Goal: Task Accomplishment & Management: Manage account settings

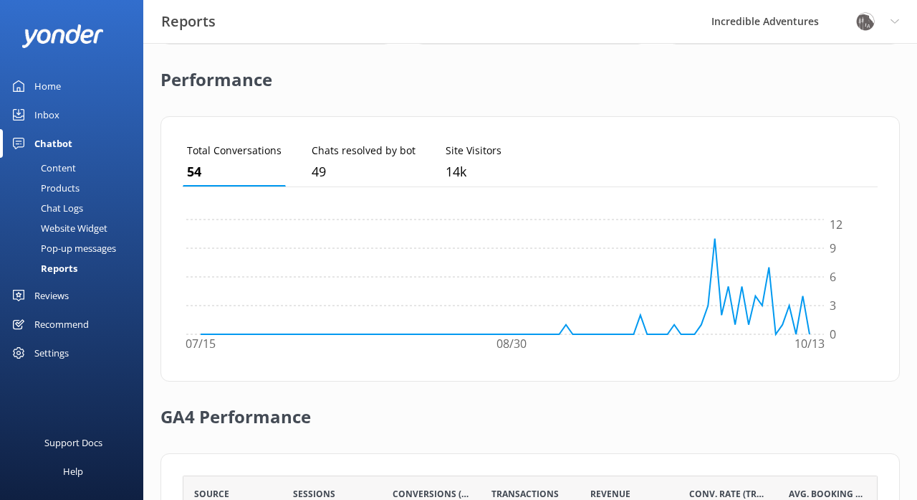
scroll to position [328, 0]
click at [48, 85] on div "Home" at bounding box center [47, 86] width 27 height 29
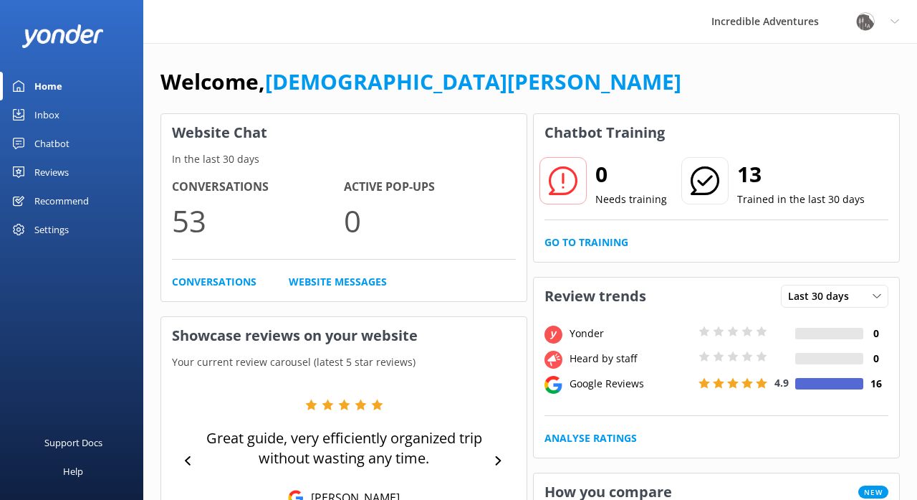
click at [699, 179] on icon at bounding box center [705, 180] width 29 height 29
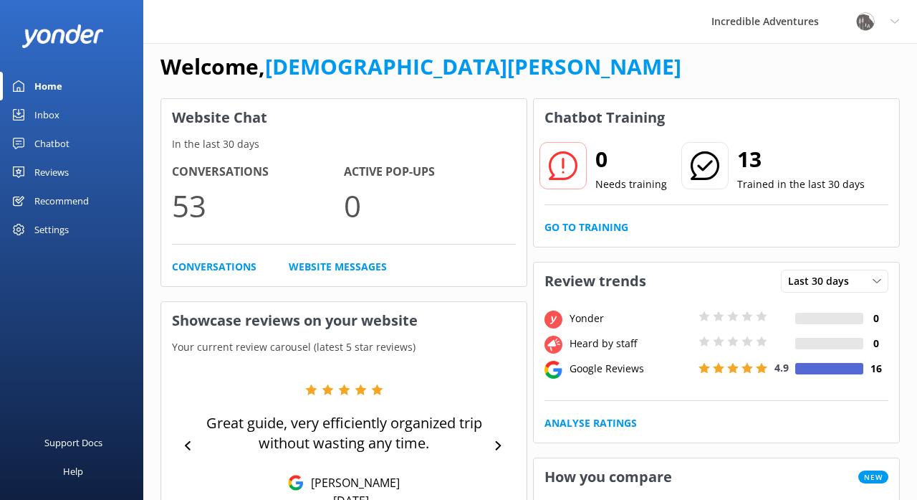
scroll to position [15, 0]
click at [368, 266] on link "Website Messages" at bounding box center [338, 267] width 98 height 16
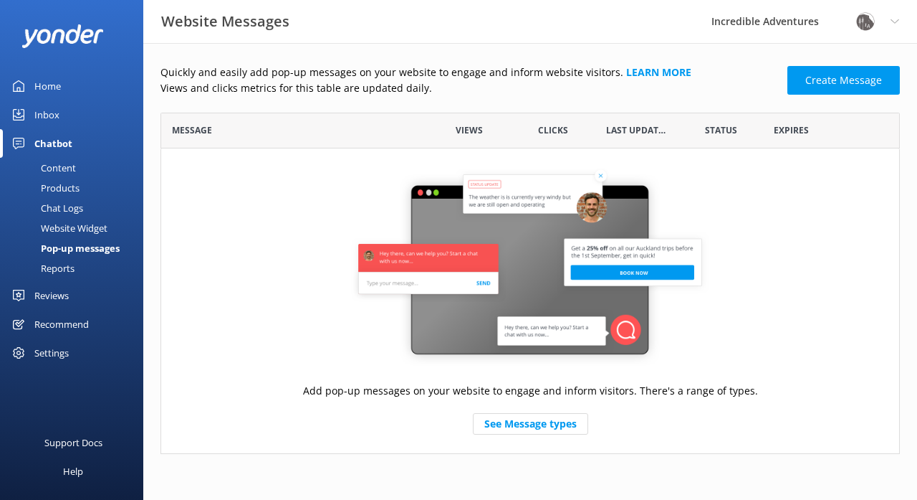
click at [57, 82] on div "Home" at bounding box center [47, 86] width 27 height 29
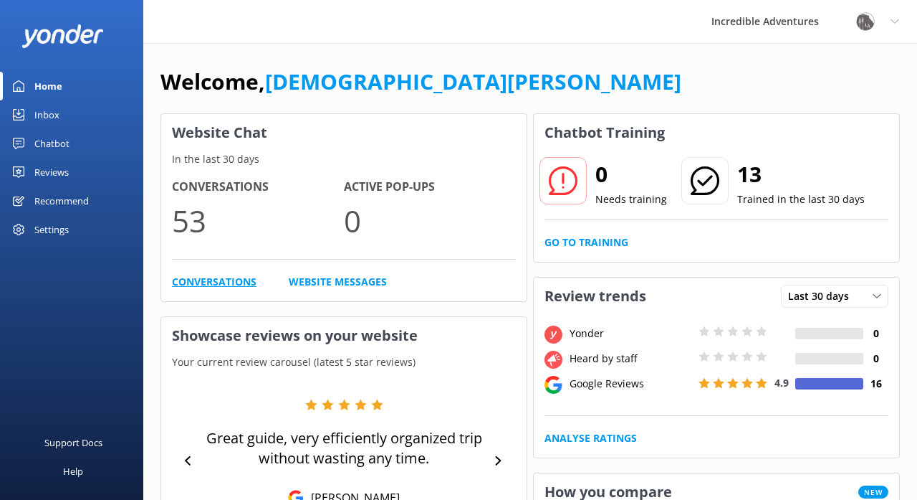
click at [201, 285] on link "Conversations" at bounding box center [214, 282] width 85 height 16
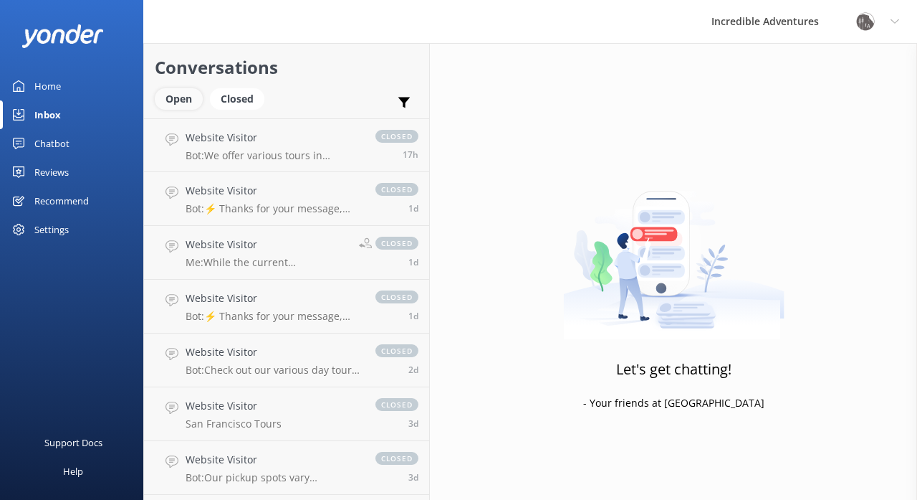
click at [183, 100] on div "Open" at bounding box center [179, 99] width 48 height 22
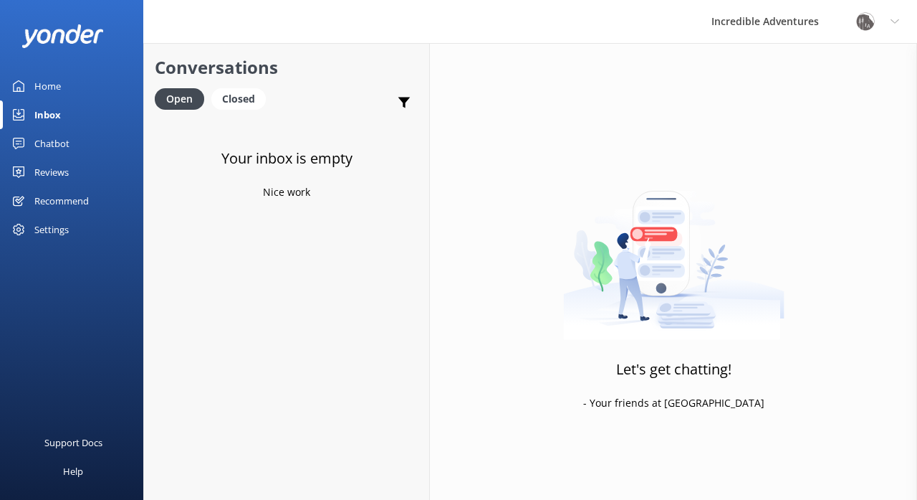
click at [51, 87] on div "Home" at bounding box center [47, 86] width 27 height 29
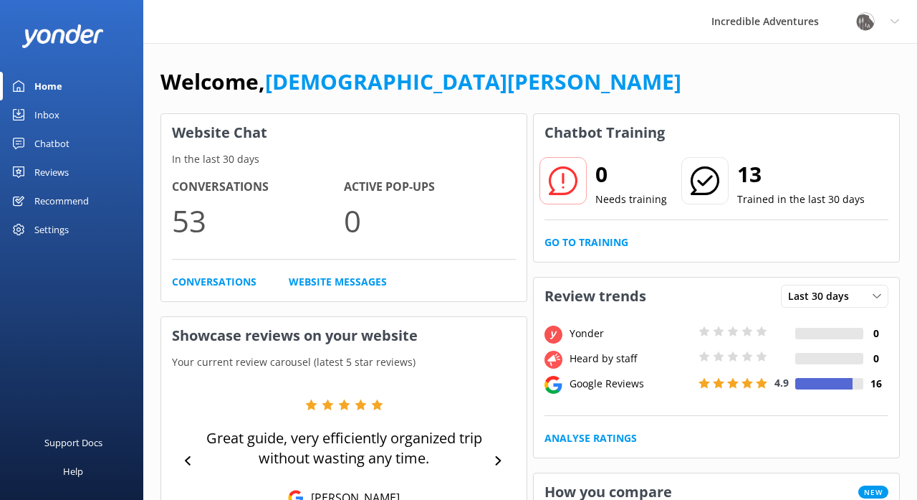
click at [54, 33] on img at bounding box center [63, 36] width 82 height 24
click at [54, 86] on div "Home" at bounding box center [48, 86] width 28 height 29
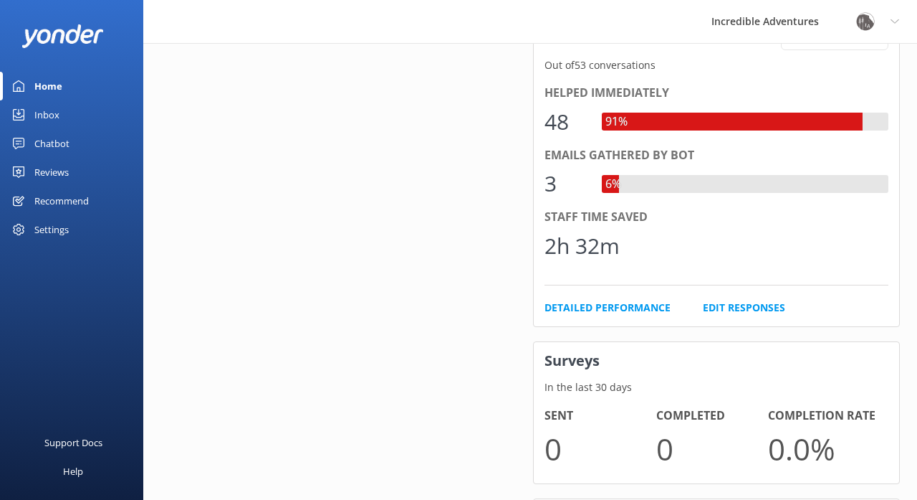
scroll to position [606, 0]
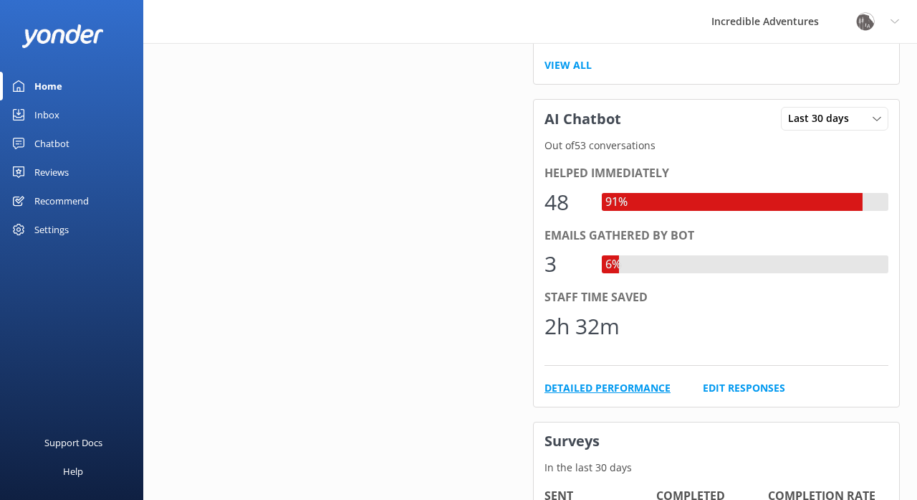
click at [579, 387] on link "Detailed Performance" at bounding box center [608, 388] width 126 height 16
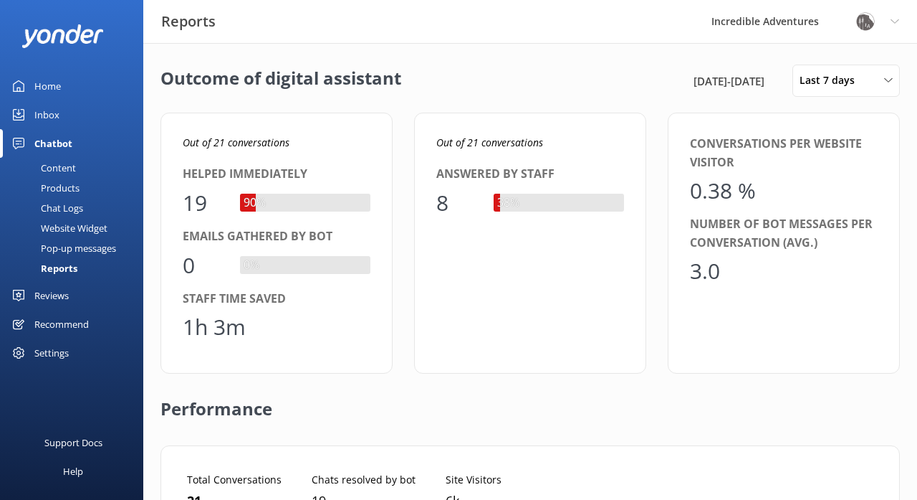
scroll to position [144, 695]
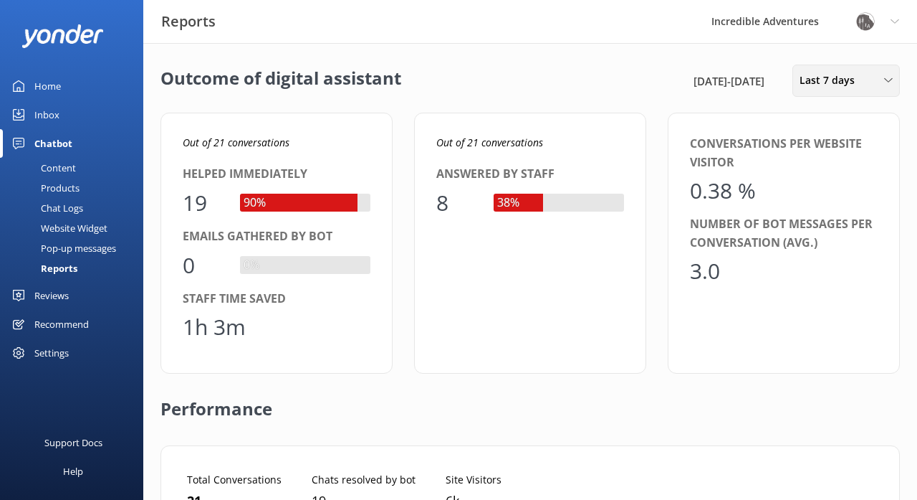
click at [816, 73] on span "Last 7 days" at bounding box center [832, 80] width 64 height 16
click at [818, 190] on link "Last 90 days" at bounding box center [857, 201] width 128 height 29
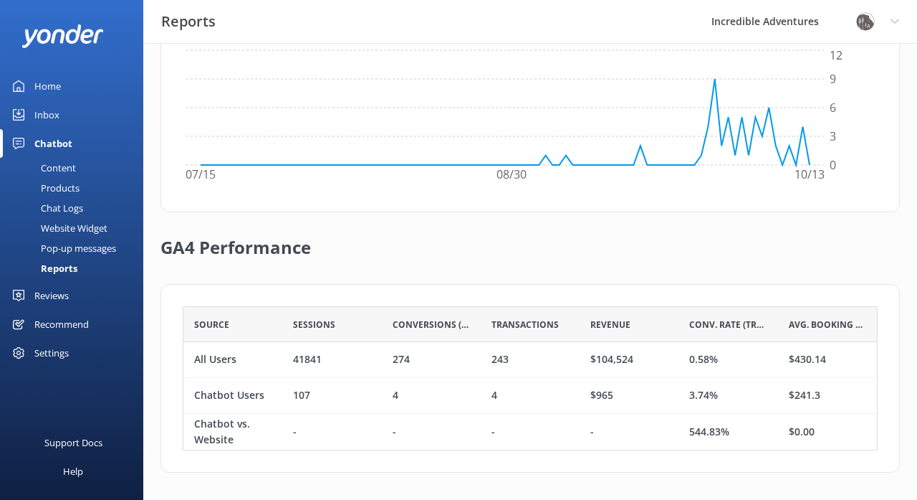
scroll to position [497, 0]
click at [38, 350] on div "Settings" at bounding box center [51, 352] width 34 height 29
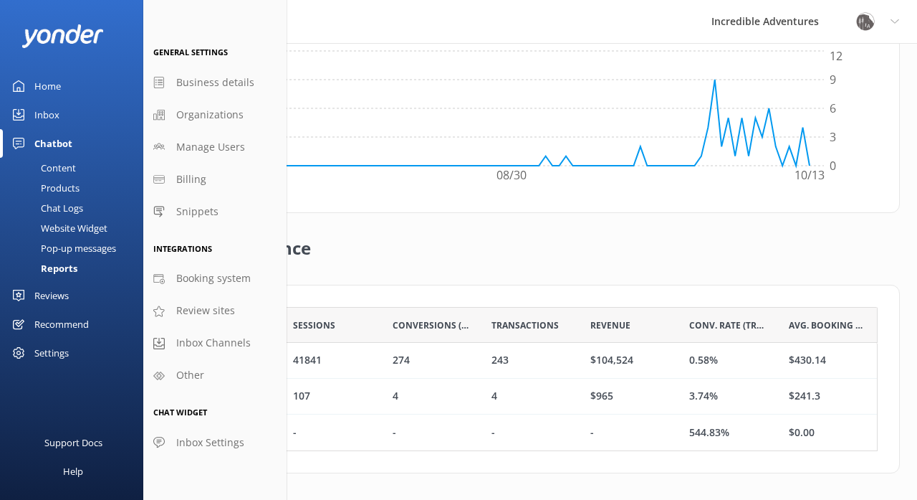
click at [66, 291] on div "Reviews" at bounding box center [51, 295] width 34 height 29
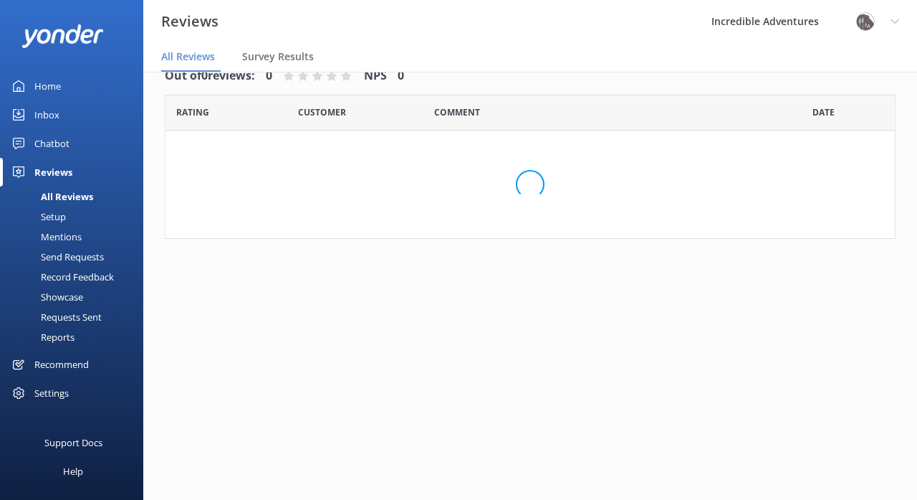
scroll to position [29, 0]
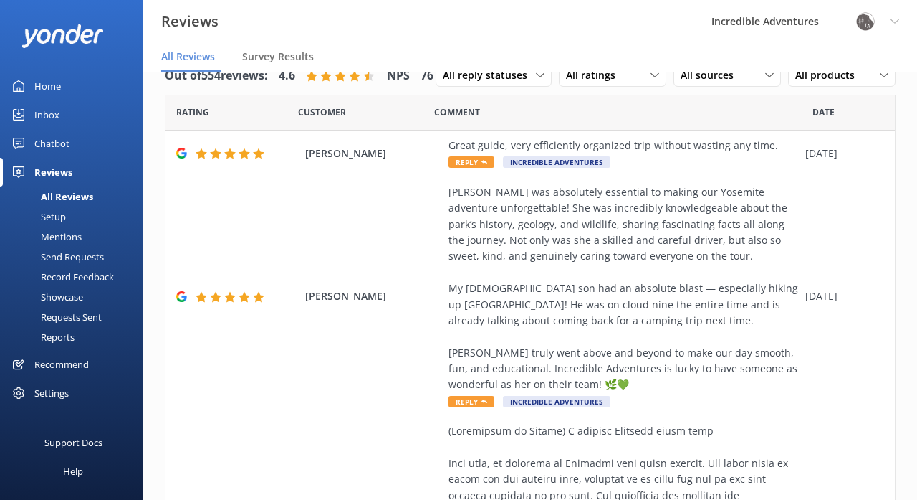
click at [68, 337] on div "Reports" at bounding box center [42, 337] width 66 height 20
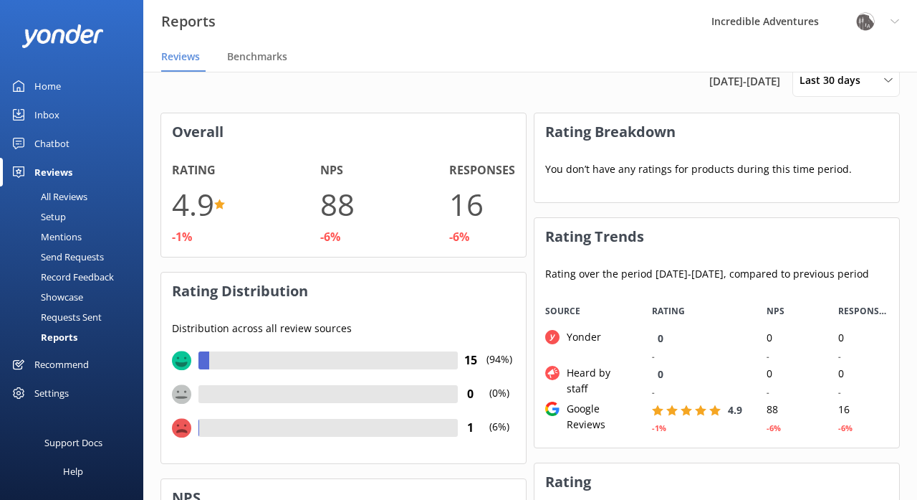
scroll to position [154, 365]
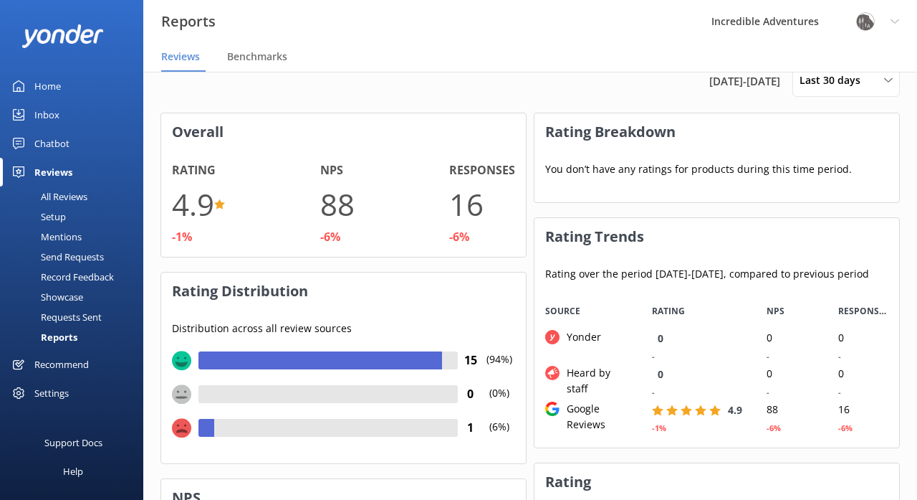
click at [53, 393] on div "Settings" at bounding box center [51, 392] width 34 height 29
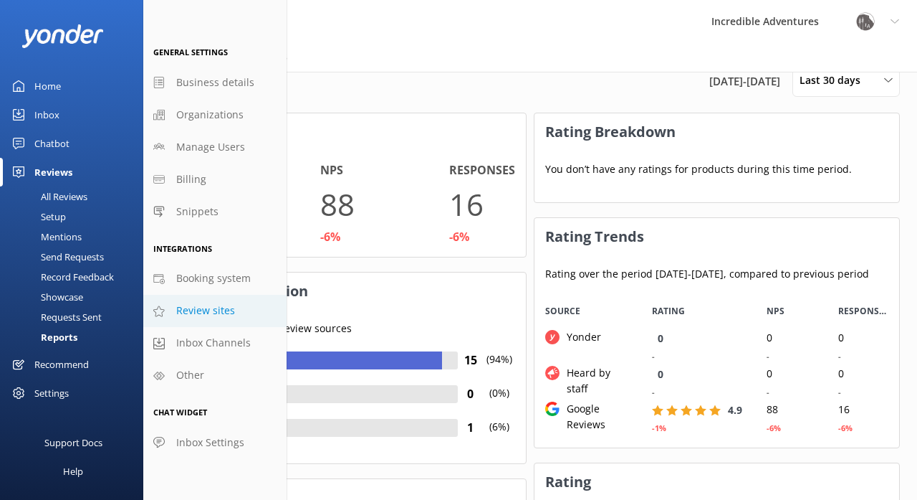
click at [204, 308] on span "Review sites" at bounding box center [205, 310] width 59 height 16
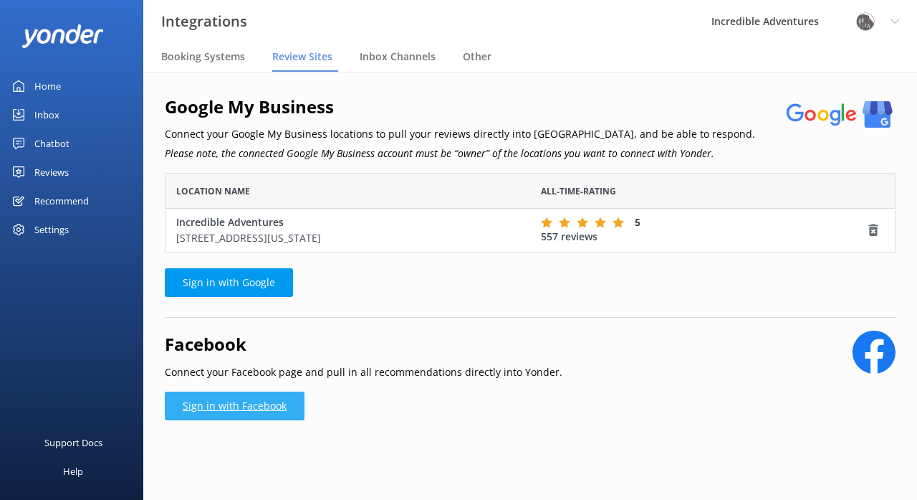
scroll to position [80, 731]
click at [475, 54] on span "Other" at bounding box center [477, 56] width 29 height 14
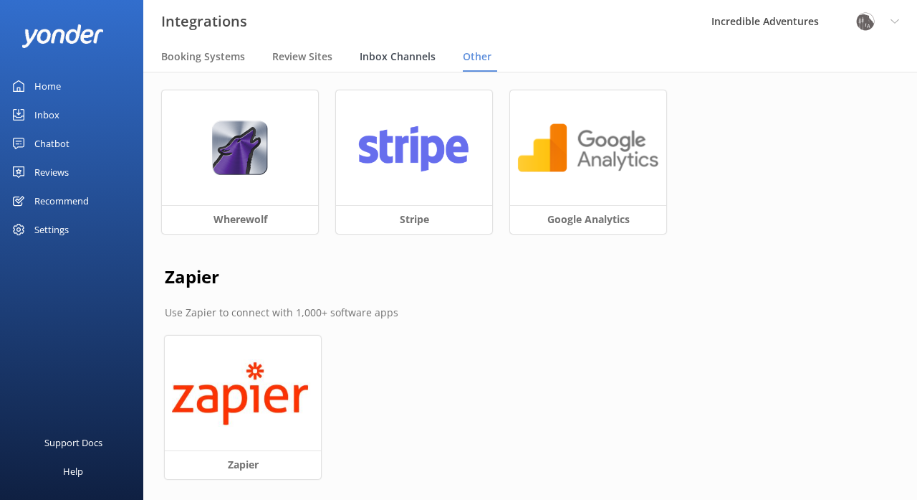
click at [424, 56] on span "Inbox Channels" at bounding box center [398, 56] width 76 height 14
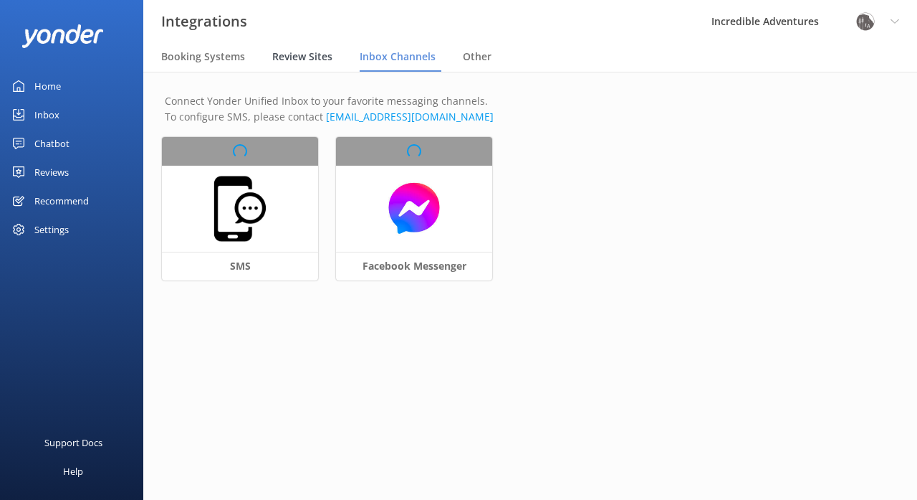
click at [317, 57] on span "Review Sites" at bounding box center [302, 56] width 60 height 14
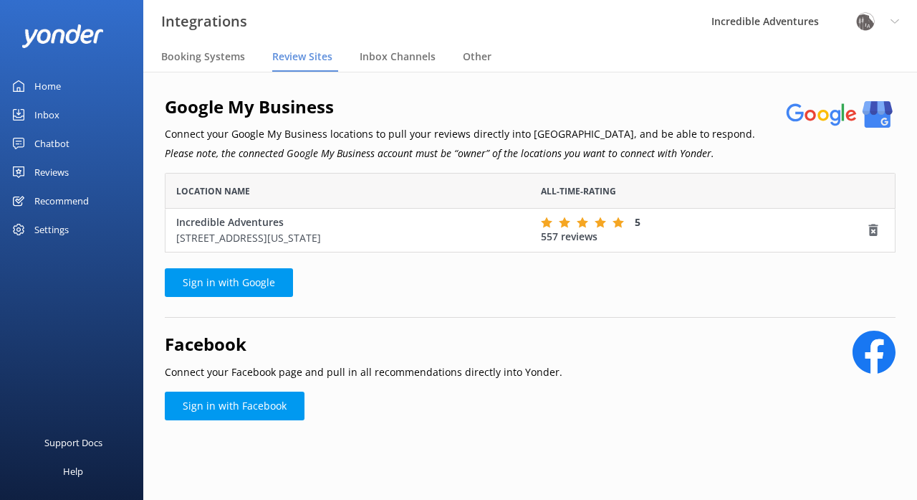
scroll to position [1, 1]
click at [217, 58] on span "Booking Systems" at bounding box center [203, 56] width 84 height 14
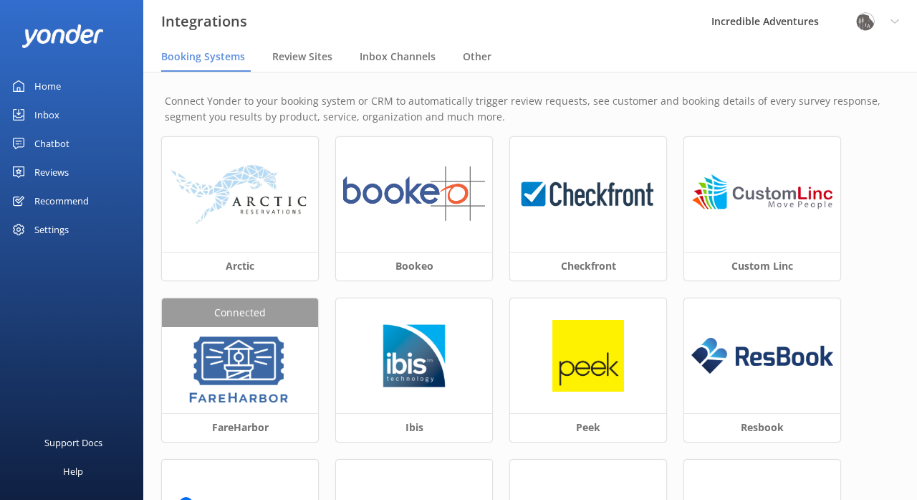
click at [59, 228] on div "Settings" at bounding box center [51, 229] width 34 height 29
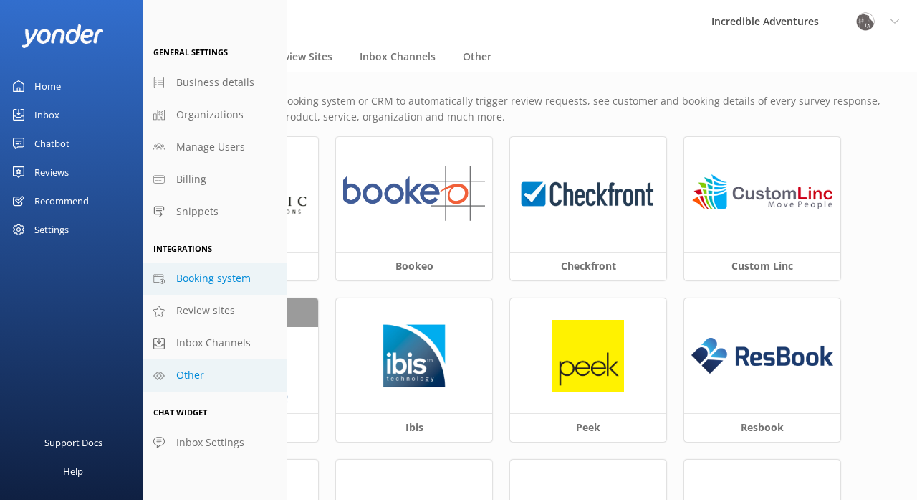
click at [168, 368] on link "Other" at bounding box center [214, 375] width 143 height 32
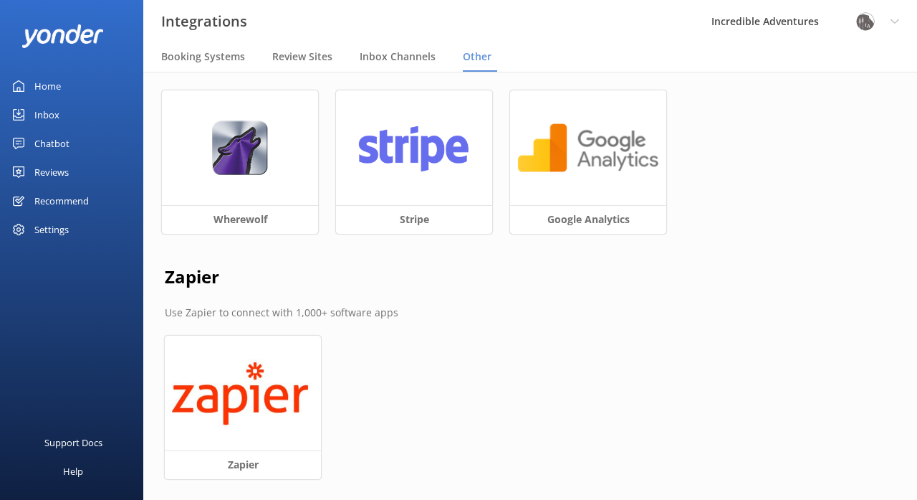
click at [65, 223] on div "Settings" at bounding box center [51, 229] width 34 height 29
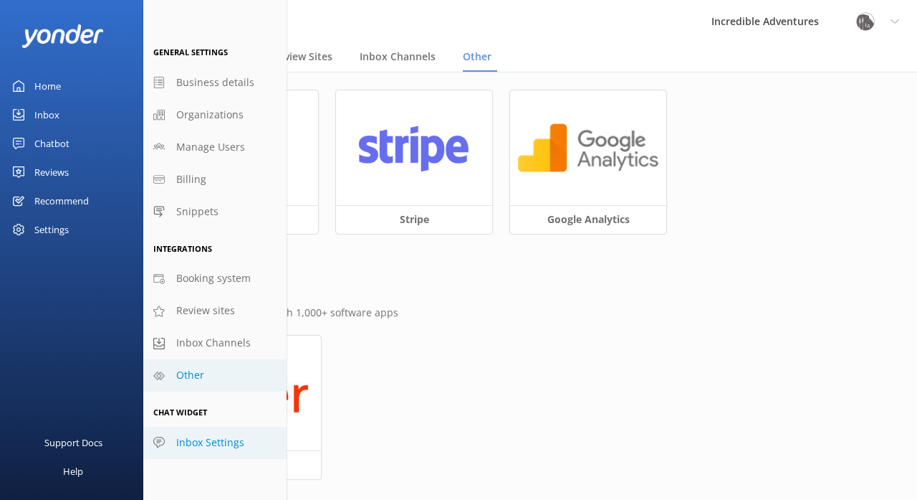
click at [188, 440] on span "Inbox Settings" at bounding box center [210, 442] width 68 height 16
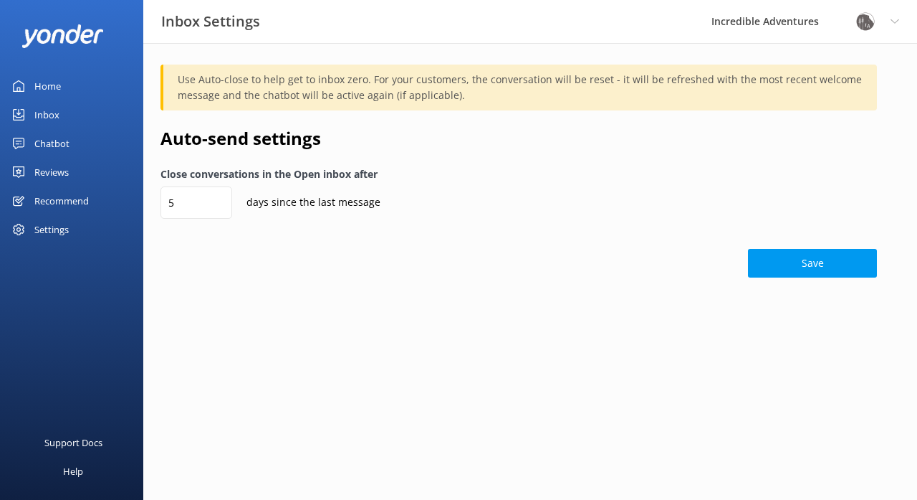
click at [63, 229] on div "Settings" at bounding box center [51, 229] width 34 height 29
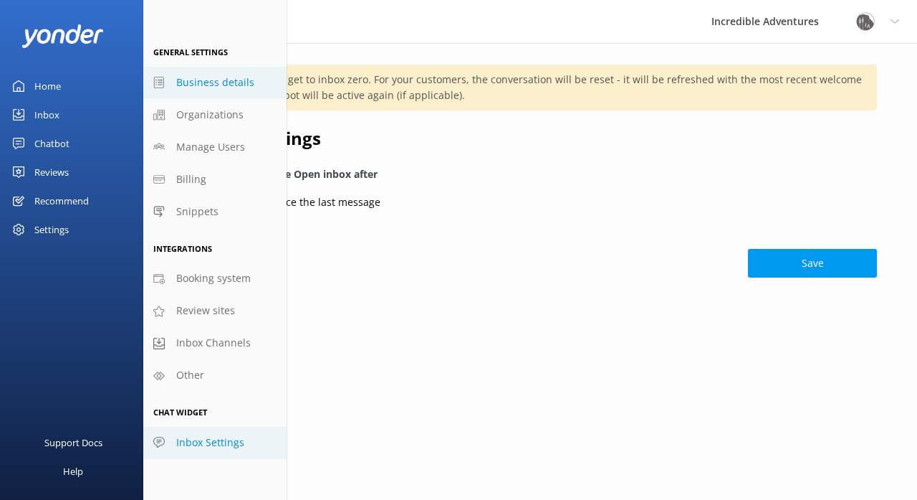
click at [192, 85] on span "Business details" at bounding box center [215, 83] width 78 height 16
select select "America/Los_Angeles"
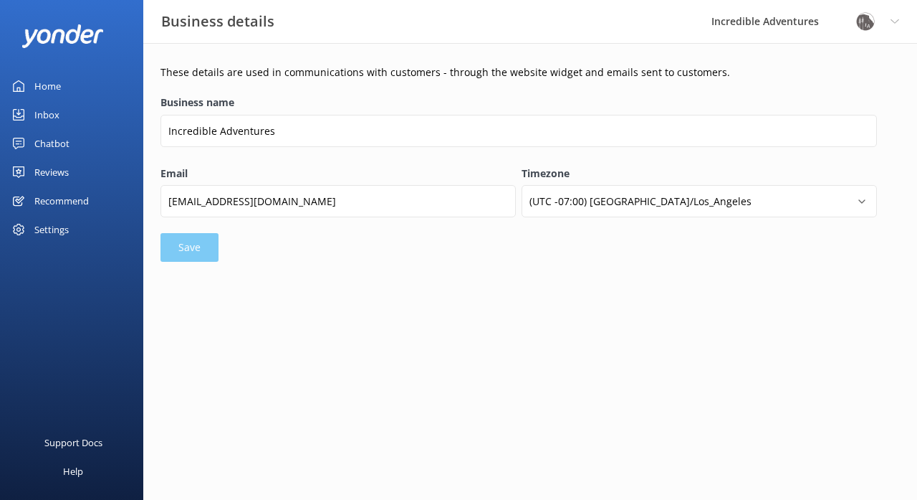
click at [58, 201] on div "Recommend" at bounding box center [61, 200] width 54 height 29
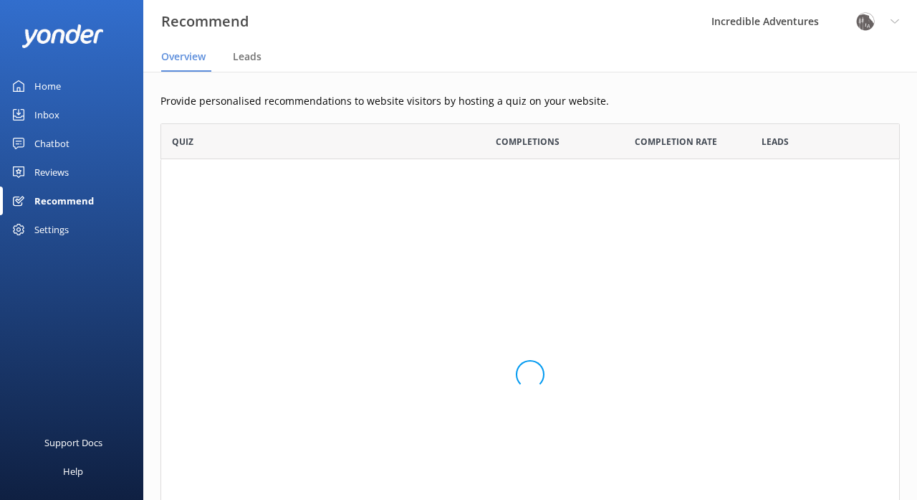
scroll to position [467, 740]
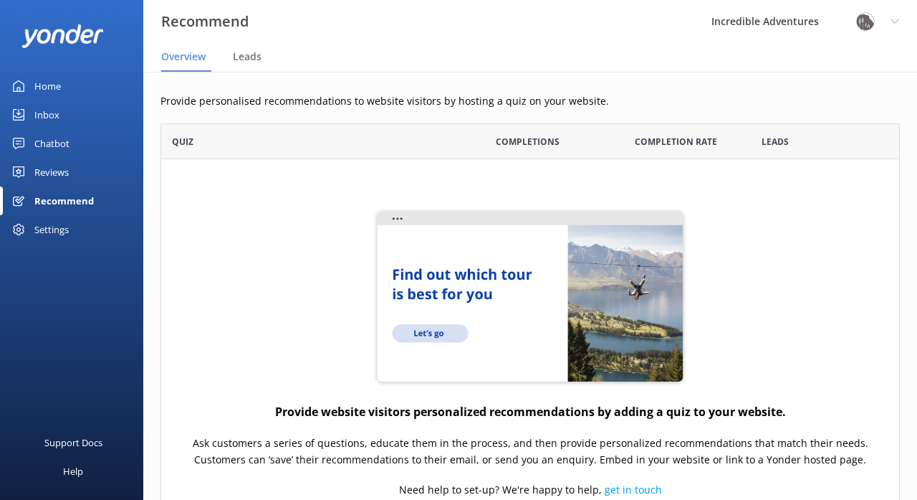
click at [54, 174] on div "Reviews" at bounding box center [51, 172] width 34 height 29
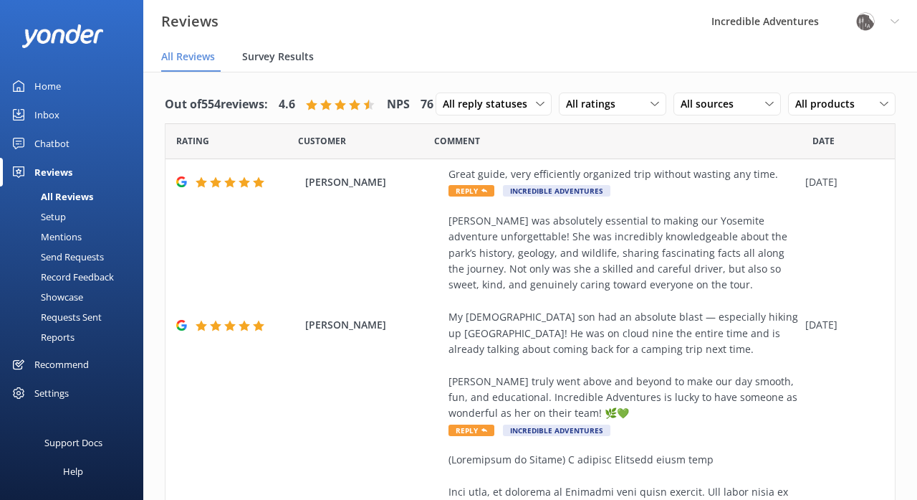
click at [269, 65] on div "Survey Results" at bounding box center [280, 57] width 77 height 29
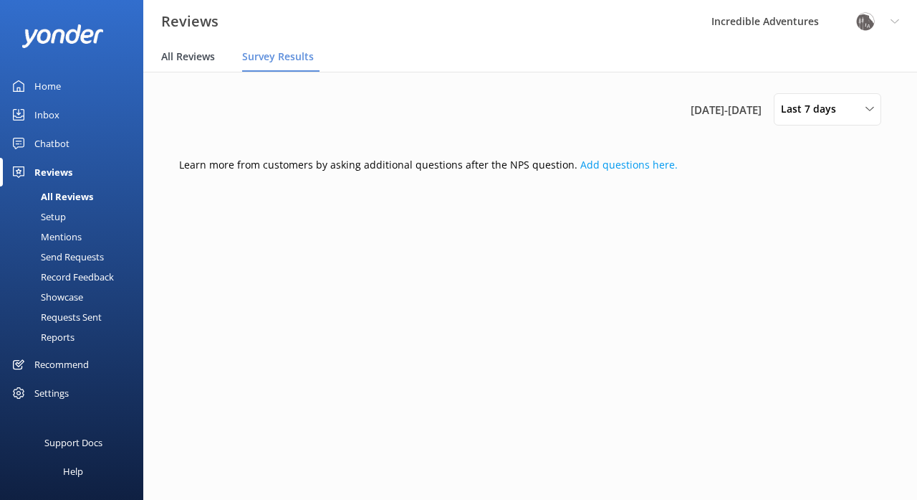
click at [206, 58] on span "All Reviews" at bounding box center [188, 56] width 54 height 14
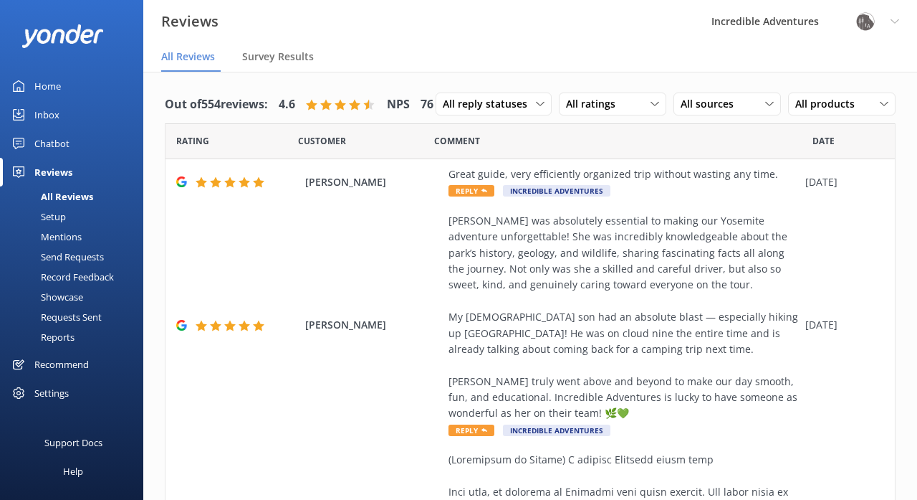
click at [57, 214] on div "Setup" at bounding box center [37, 216] width 57 height 20
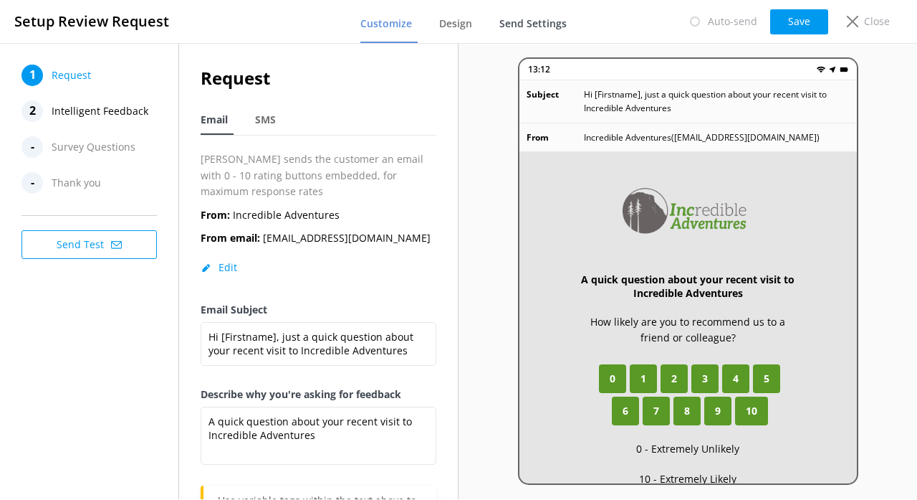
click at [531, 24] on span "Send Settings" at bounding box center [533, 23] width 67 height 14
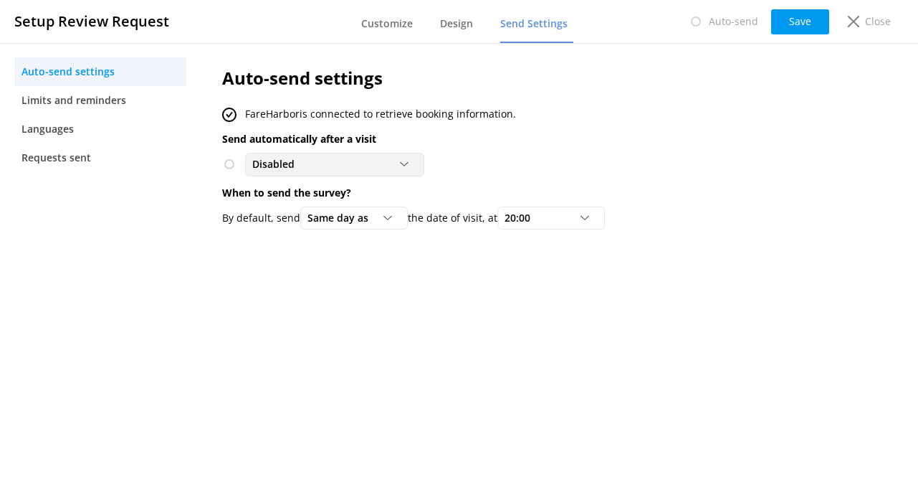
click at [280, 163] on span "Disabled" at bounding box center [277, 164] width 51 height 16
click at [292, 221] on div "To customers from FareHarbor" at bounding box center [316, 223] width 126 height 14
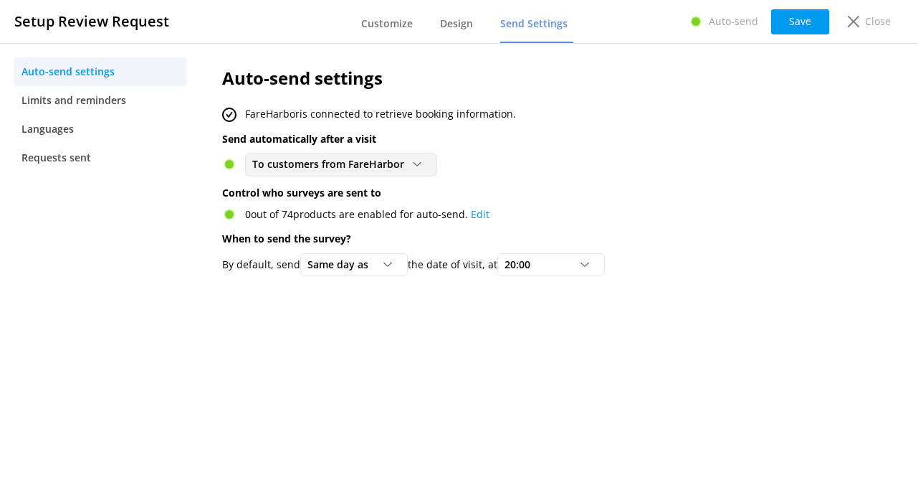
click at [325, 163] on span "To customers from FareHarbor" at bounding box center [332, 164] width 161 height 16
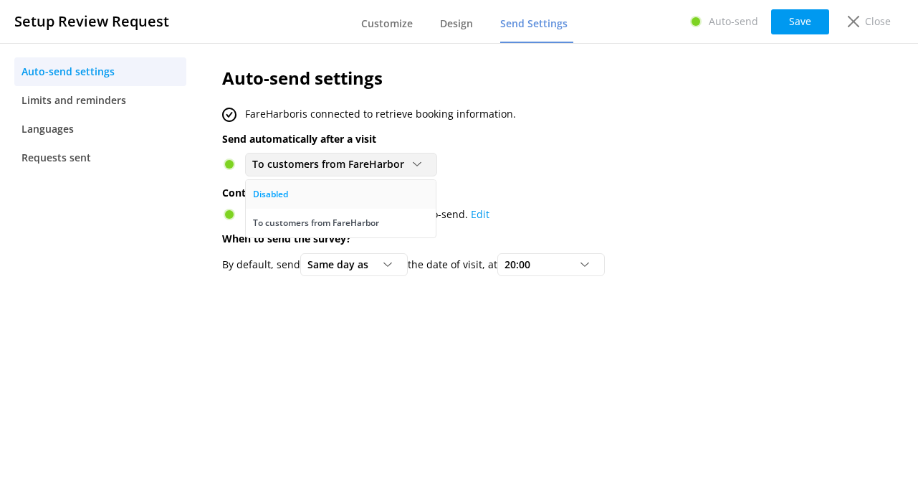
click at [311, 186] on link "Disabled" at bounding box center [341, 194] width 190 height 29
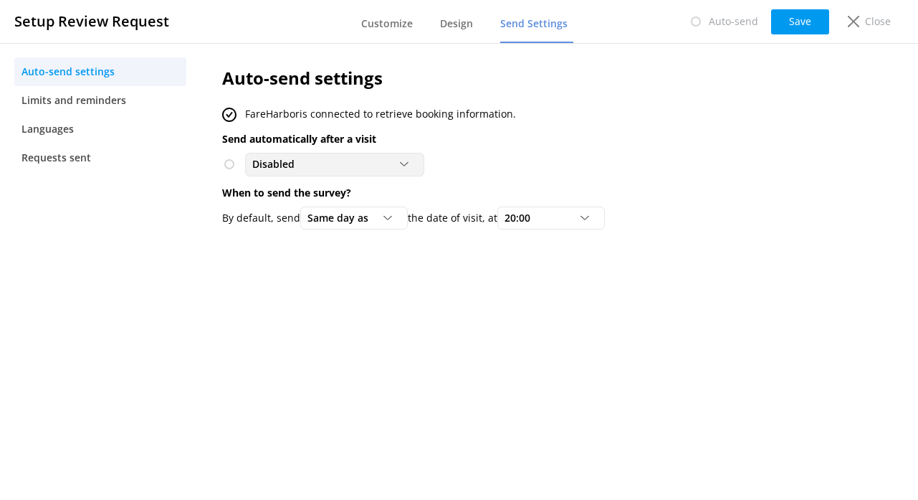
click at [312, 163] on div "Disabled" at bounding box center [335, 164] width 172 height 16
click at [313, 212] on link "To customers from FareHarbor" at bounding box center [334, 223] width 177 height 29
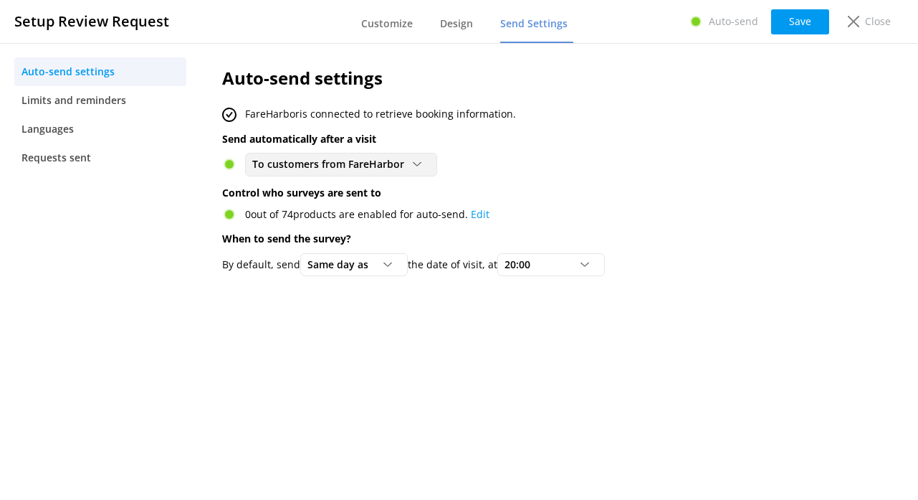
click at [355, 165] on span "To customers from FareHarbor" at bounding box center [332, 164] width 161 height 16
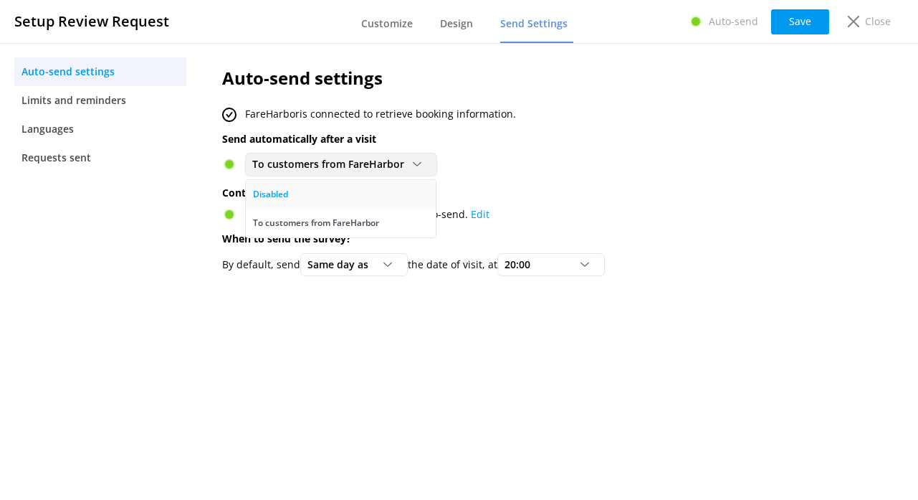
click at [341, 189] on link "Disabled" at bounding box center [341, 194] width 190 height 29
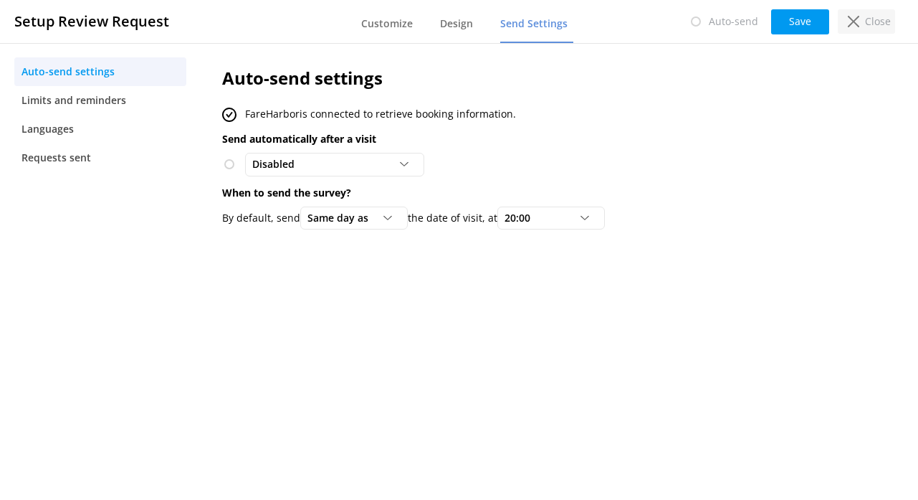
click at [867, 19] on p "Close" at bounding box center [878, 22] width 26 height 16
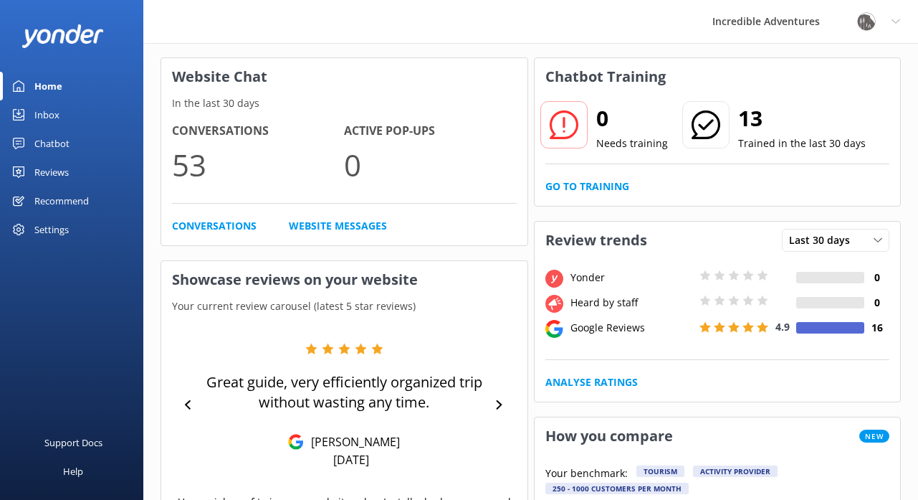
scroll to position [57, 0]
click at [62, 167] on div "Reviews" at bounding box center [51, 172] width 34 height 29
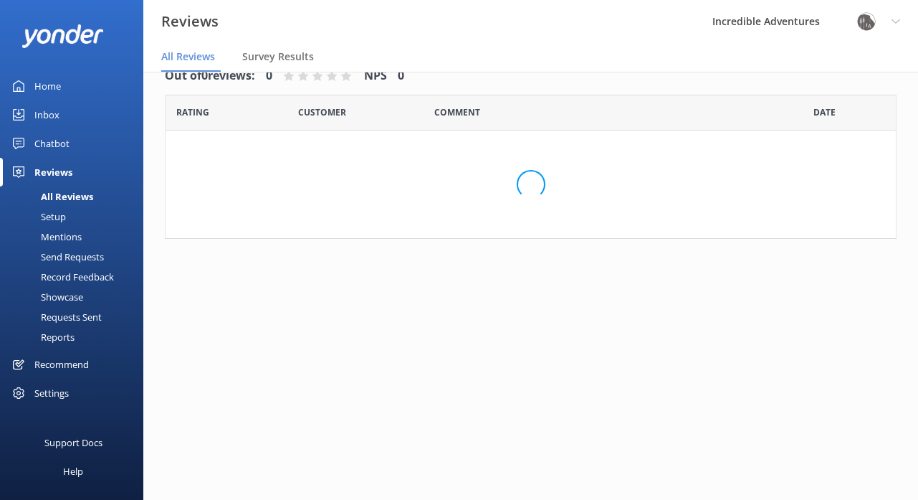
scroll to position [29, 0]
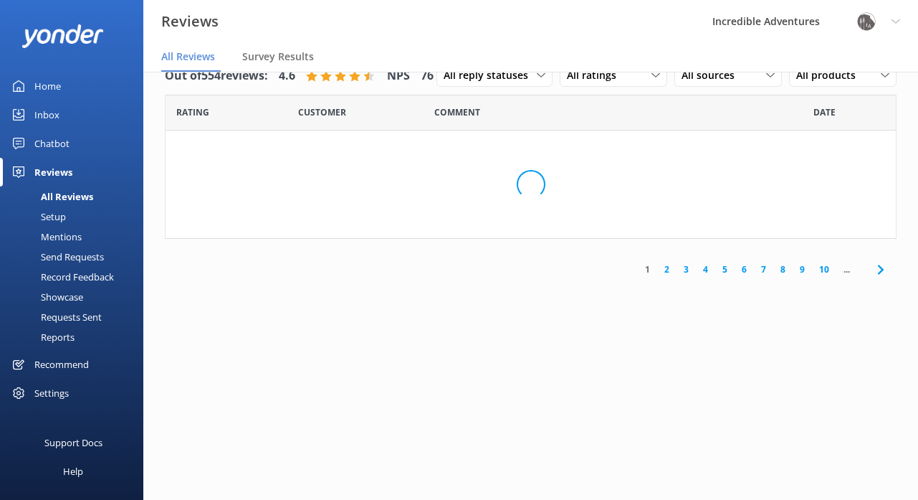
click at [59, 145] on div "Chatbot" at bounding box center [51, 143] width 35 height 29
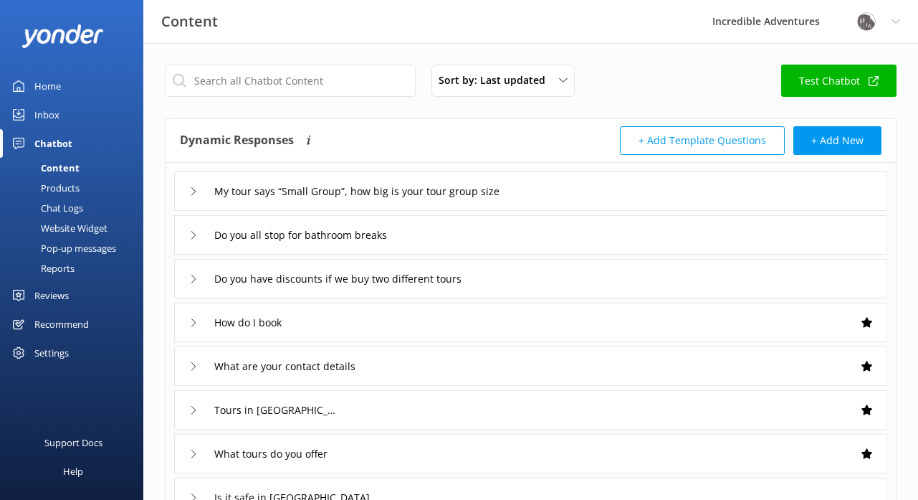
click at [62, 270] on div "Reports" at bounding box center [42, 268] width 66 height 20
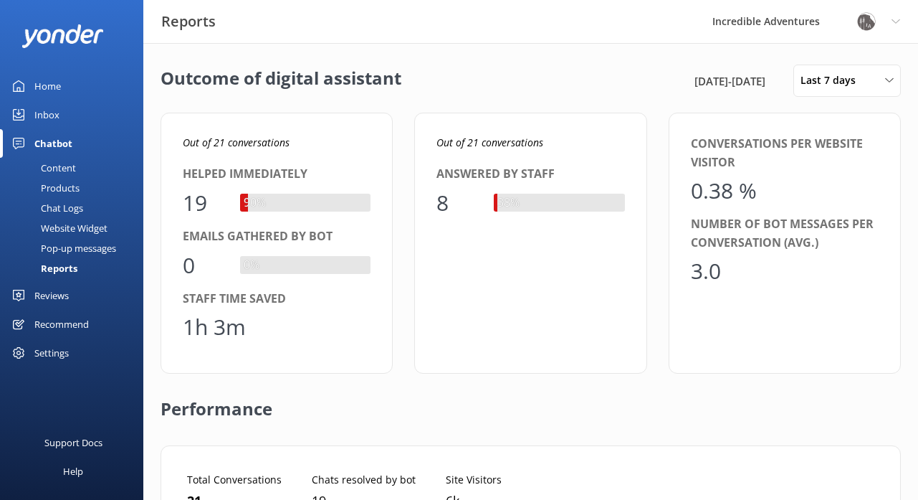
scroll to position [144, 696]
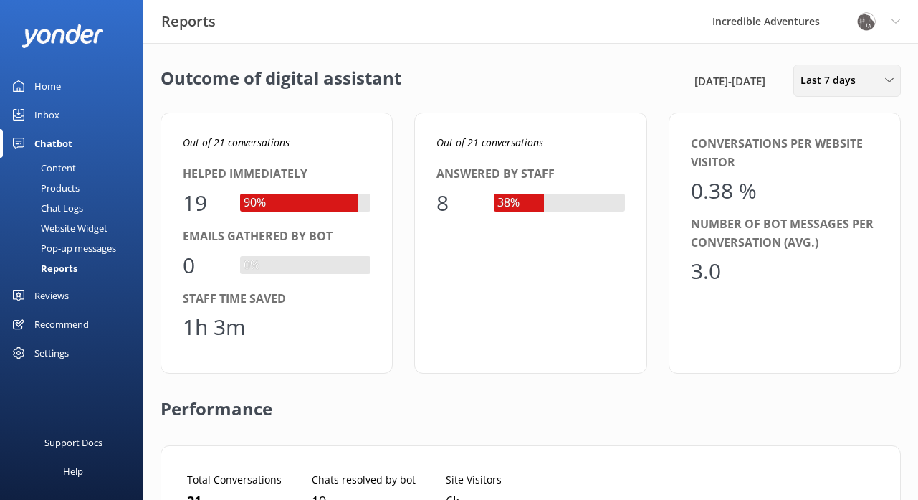
click at [815, 85] on span "Last 7 days" at bounding box center [833, 80] width 64 height 16
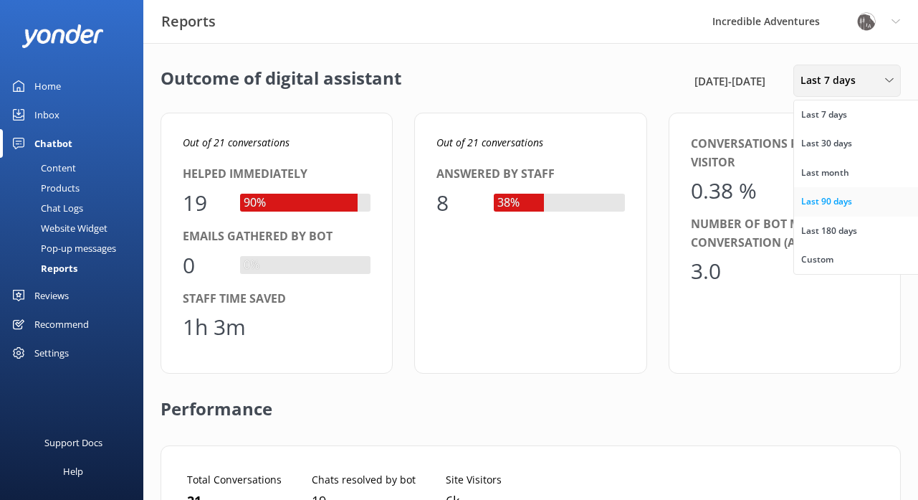
click at [817, 197] on div "Last 90 days" at bounding box center [826, 201] width 51 height 14
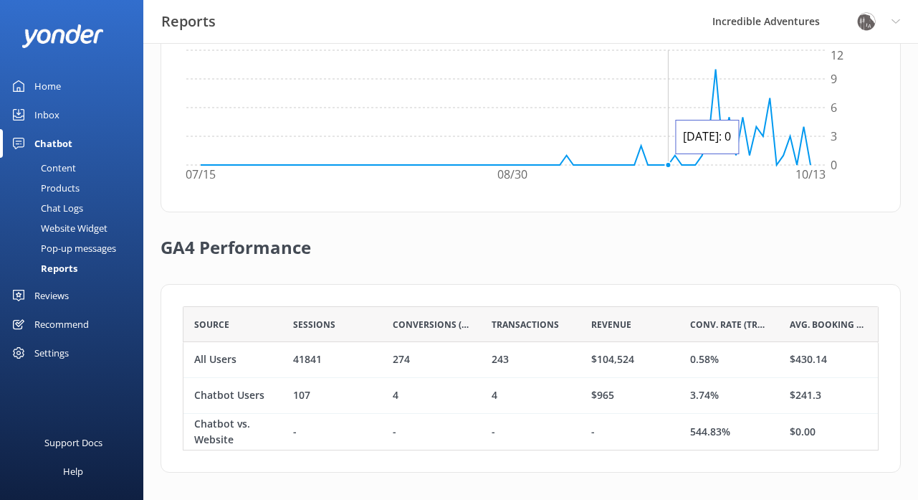
scroll to position [497, 0]
click at [52, 87] on div "Home" at bounding box center [47, 86] width 27 height 29
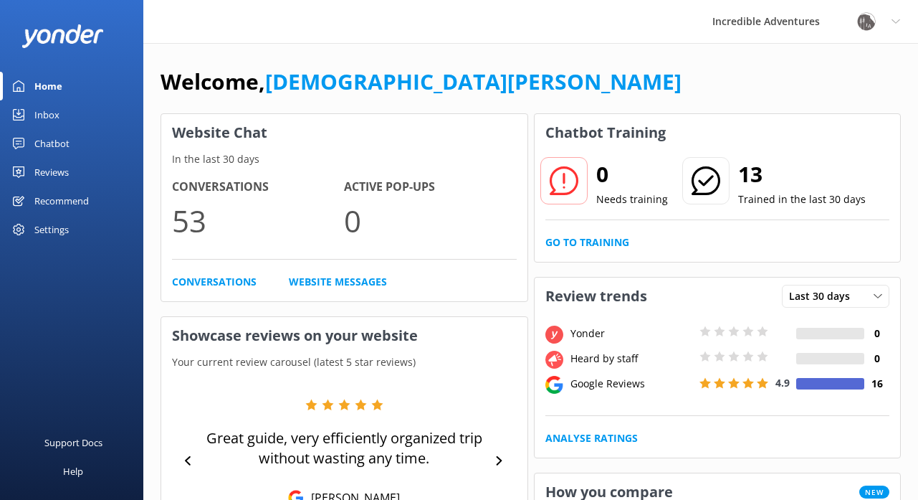
click at [40, 107] on div "Inbox" at bounding box center [46, 114] width 25 height 29
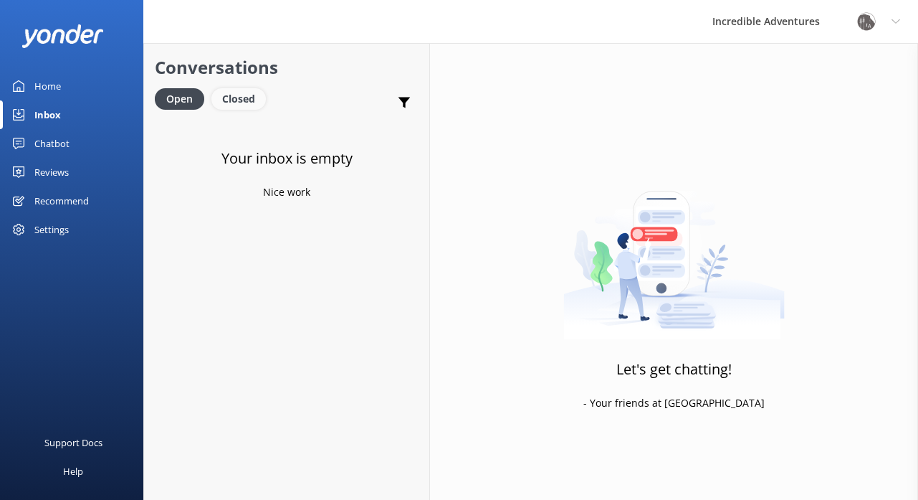
click at [230, 99] on div "Closed" at bounding box center [238, 99] width 54 height 22
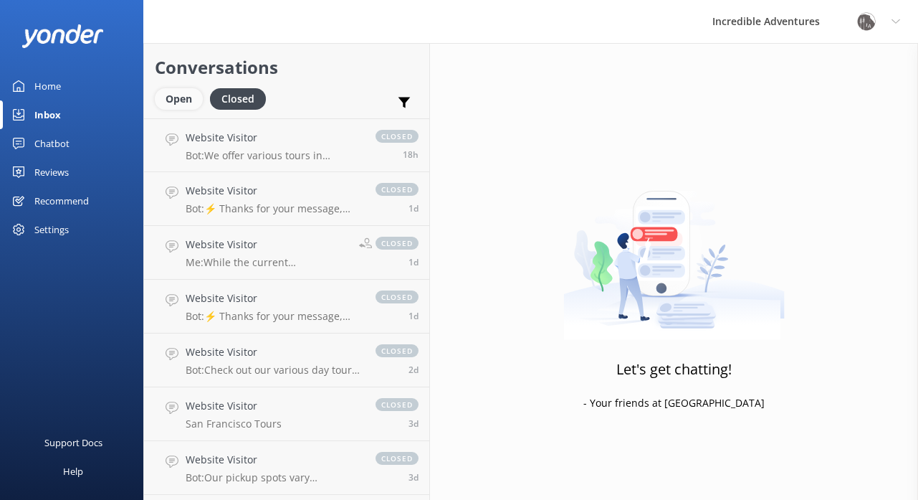
click at [178, 97] on div "Open" at bounding box center [179, 99] width 48 height 22
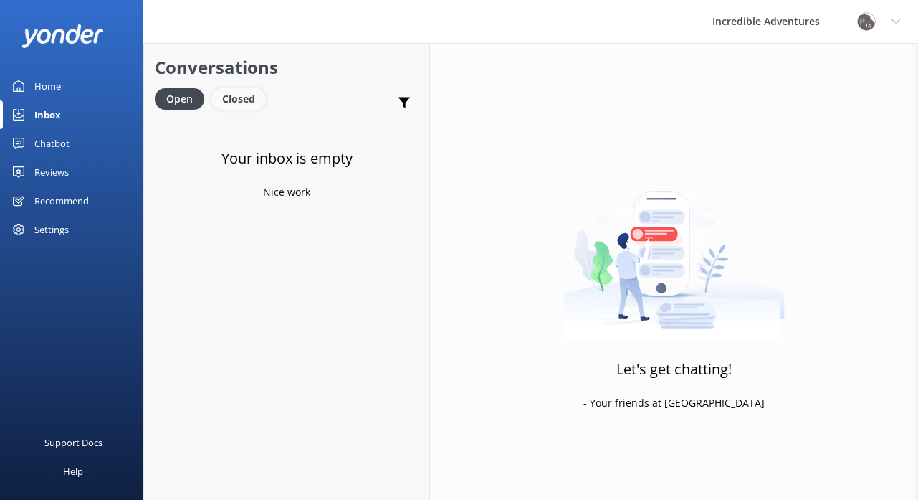
click at [237, 104] on div "Closed" at bounding box center [238, 99] width 54 height 22
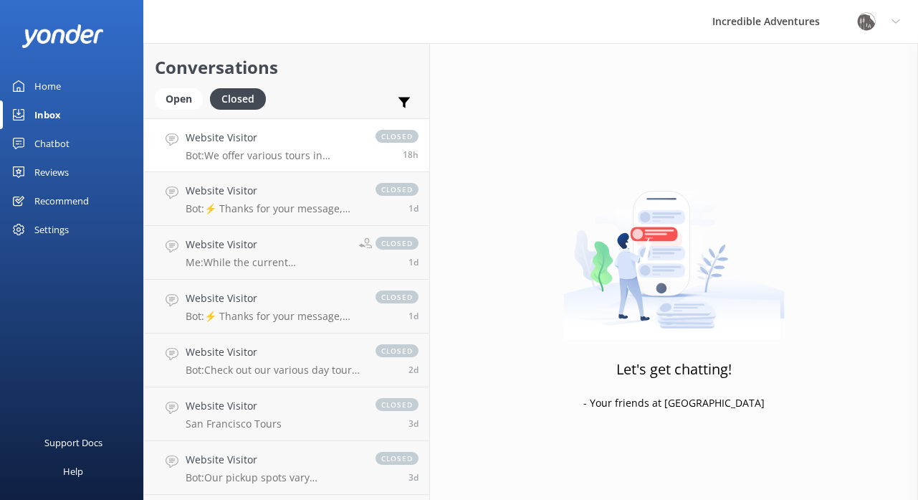
click at [329, 156] on p "Bot: We offer various tours in Yosemite! Check out all our Yosemite Tours at ht…" at bounding box center [274, 155] width 176 height 13
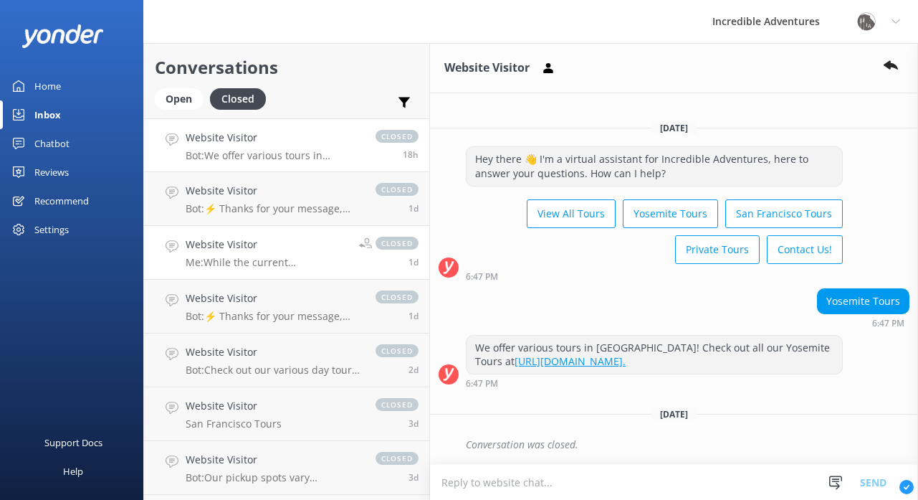
click at [308, 264] on p "Me: While the current government shutdown has temporarily affected access to Mu…" at bounding box center [267, 262] width 163 height 13
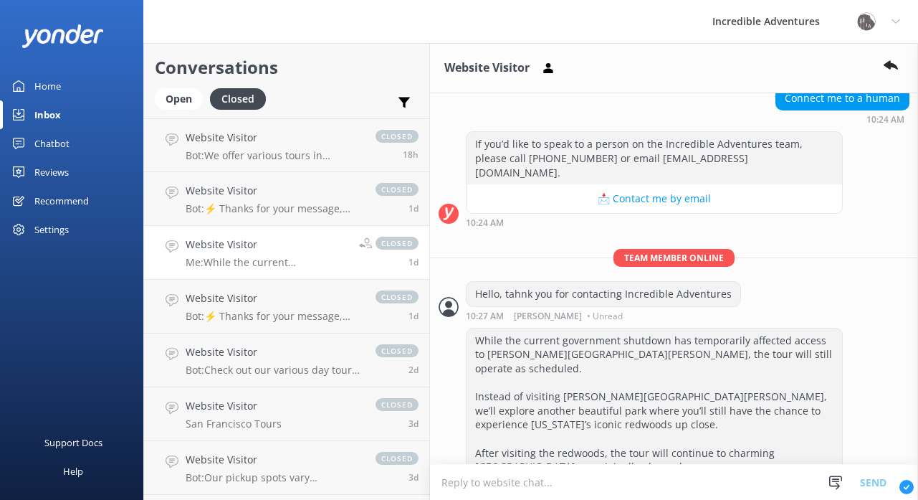
scroll to position [337, 0]
click at [290, 310] on p "Bot: ⚡ Thanks for your message, we'll get back to you as soon as we can. You're…" at bounding box center [274, 316] width 176 height 13
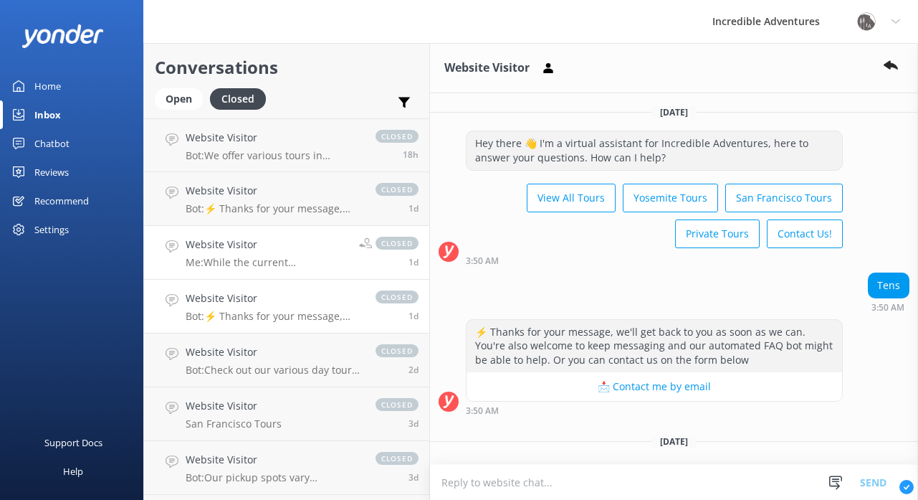
click at [327, 246] on h4 "Website Visitor" at bounding box center [267, 245] width 163 height 16
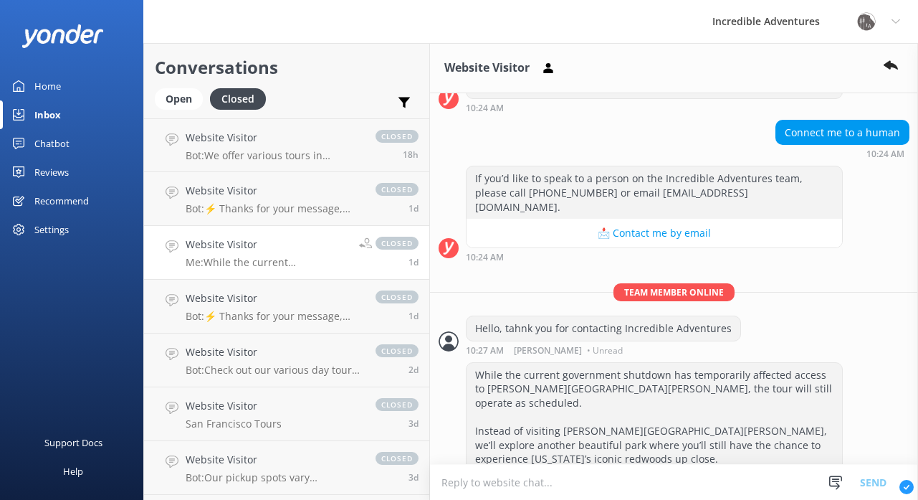
scroll to position [389, 0]
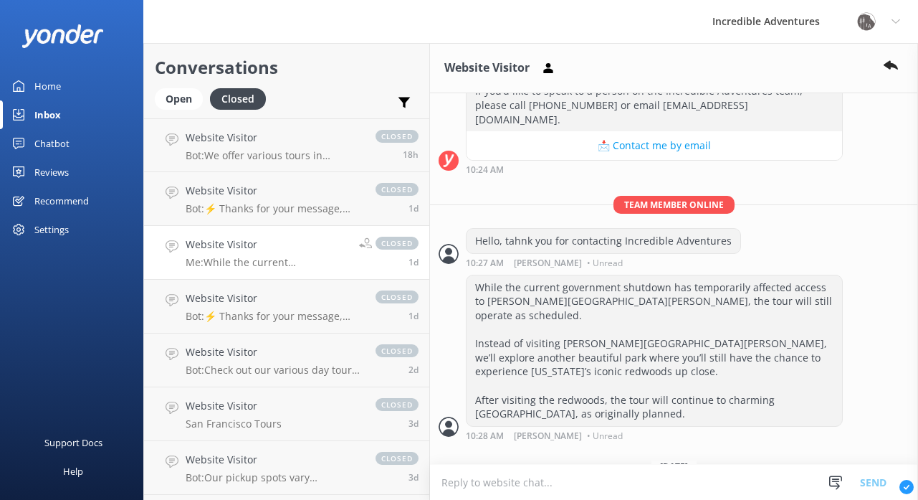
click at [48, 113] on div "Inbox" at bounding box center [47, 114] width 27 height 29
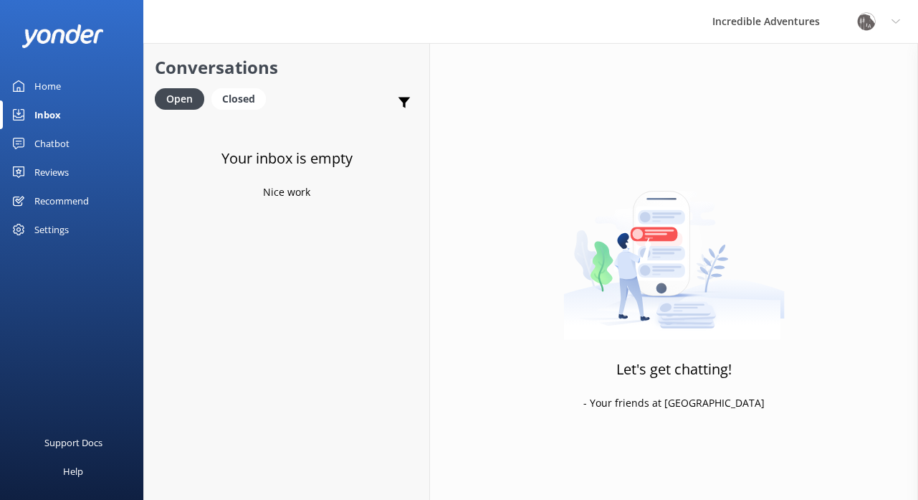
click at [42, 87] on div "Home" at bounding box center [47, 86] width 27 height 29
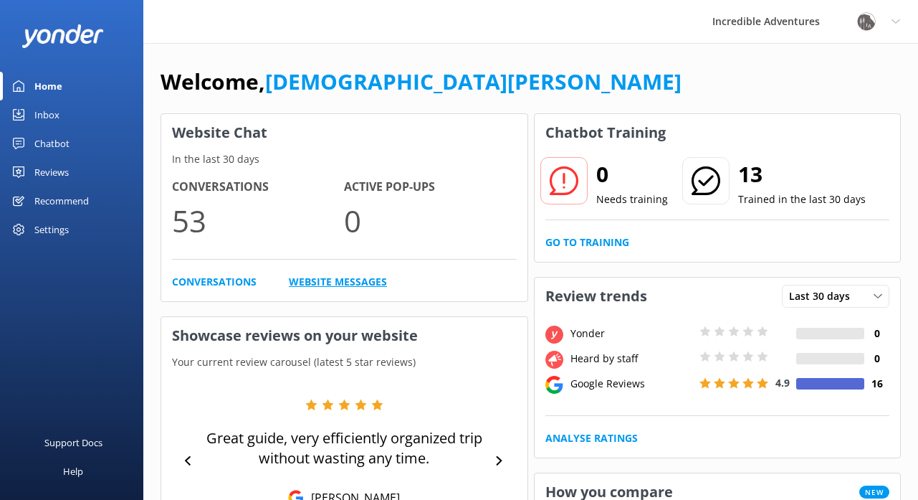
click at [309, 283] on link "Website Messages" at bounding box center [338, 282] width 98 height 16
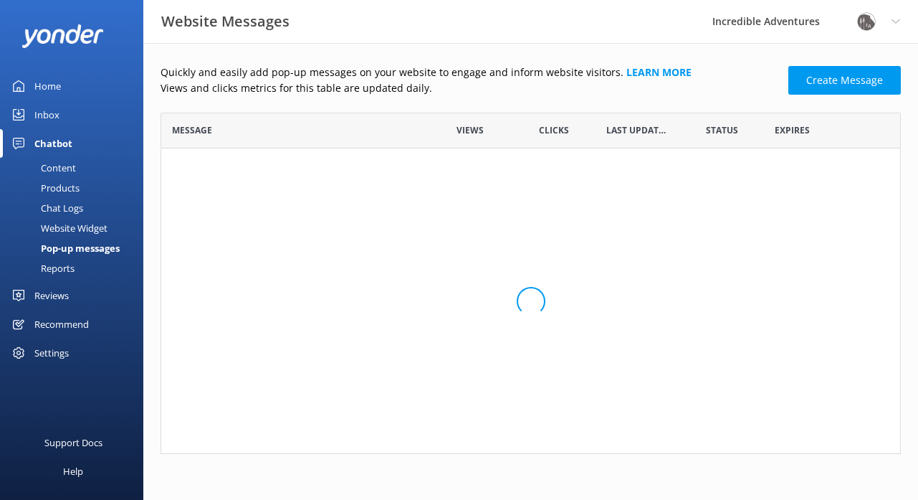
scroll to position [341, 740]
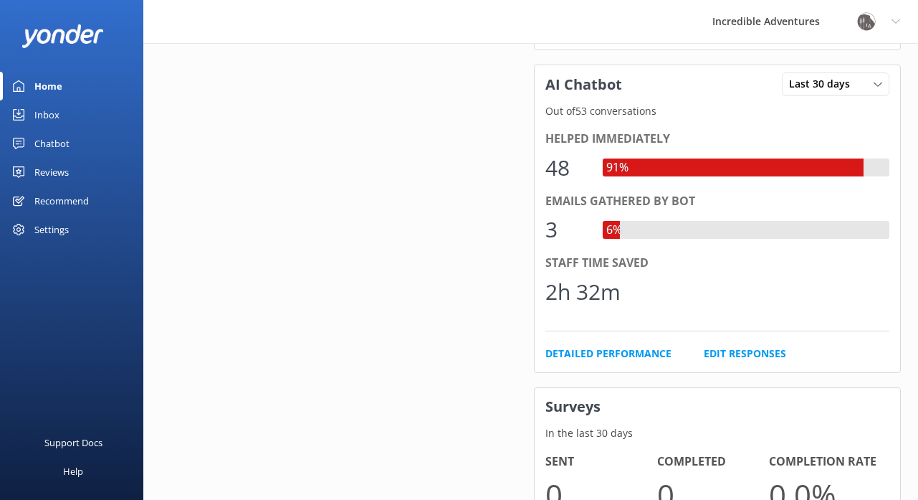
scroll to position [648, 0]
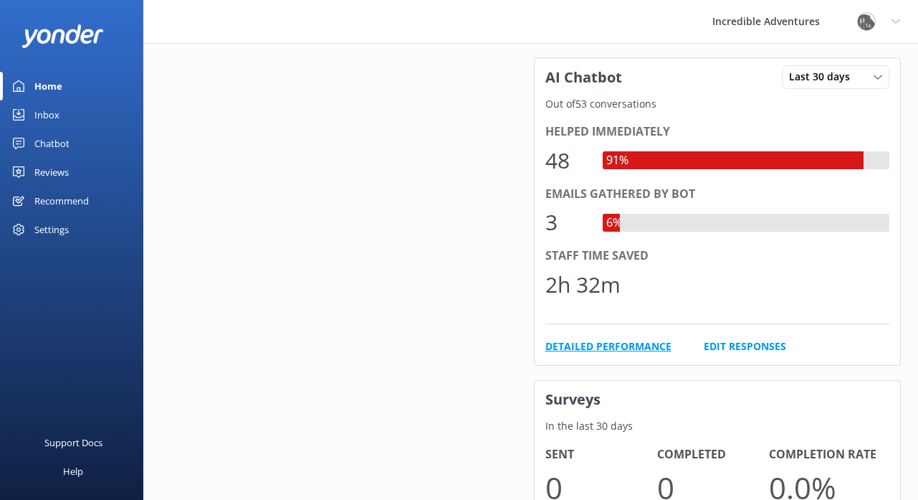
click at [604, 341] on link "Detailed Performance" at bounding box center [608, 346] width 126 height 16
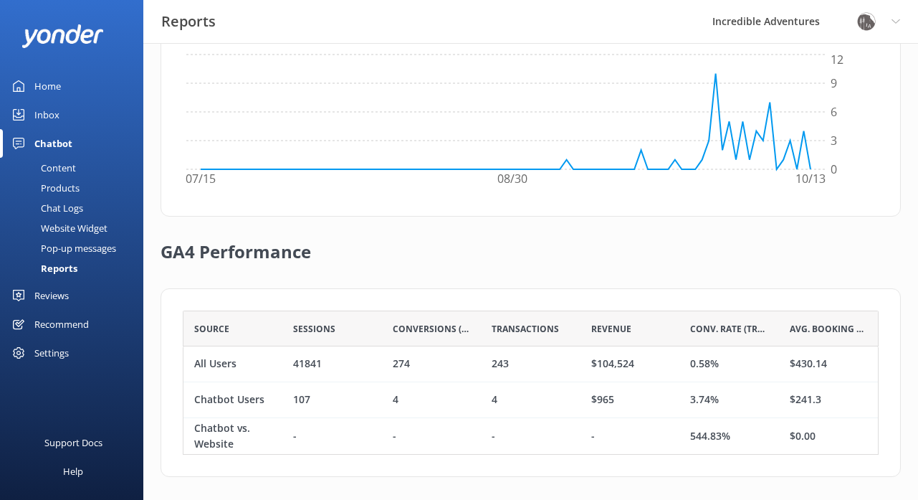
scroll to position [495, 0]
